Goal: Task Accomplishment & Management: Use online tool/utility

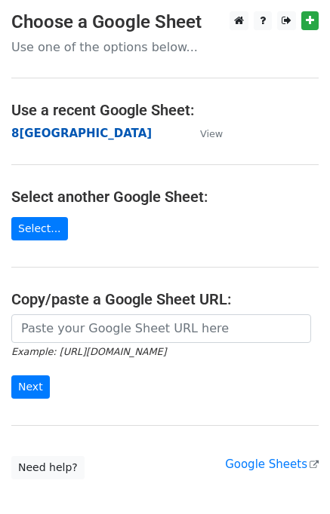
click at [45, 133] on strong "8[GEOGRAPHIC_DATA]" at bounding box center [81, 134] width 140 height 14
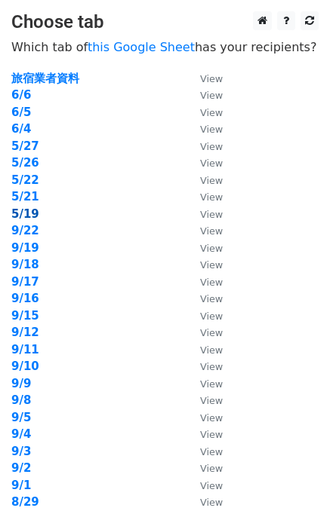
click at [30, 215] on strong "5/19" at bounding box center [25, 214] width 28 height 14
